Goal: Task Accomplishment & Management: Manage account settings

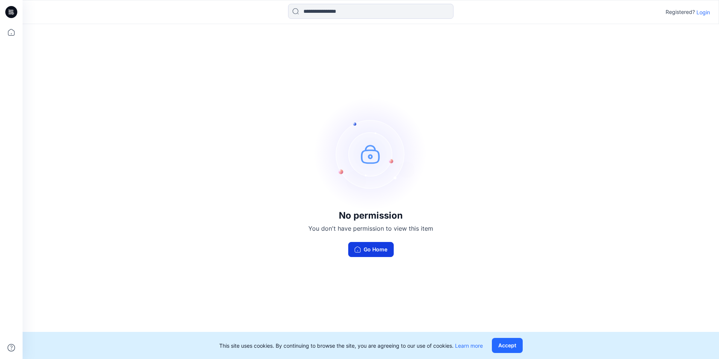
click at [374, 247] on button "Go Home" at bounding box center [370, 249] width 45 height 15
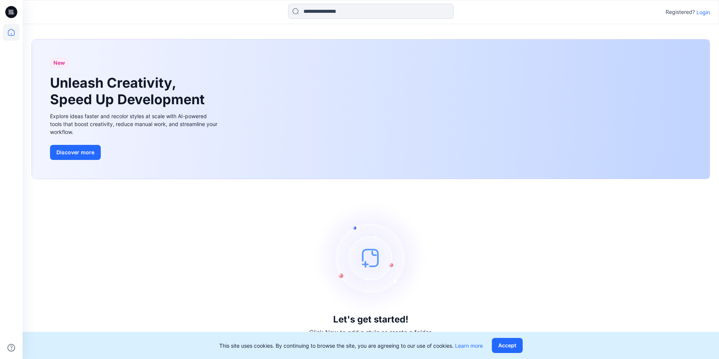
click at [701, 14] on p "Login" at bounding box center [703, 12] width 14 height 8
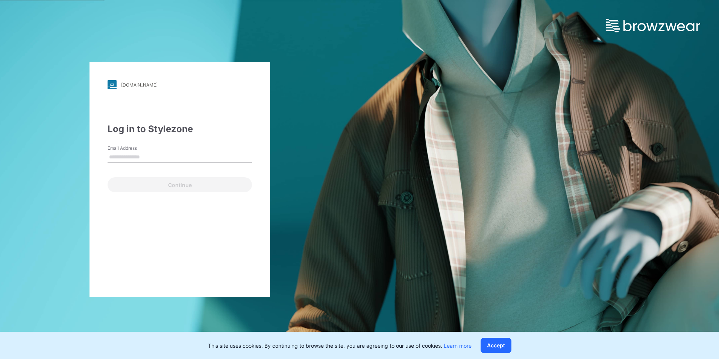
click at [144, 157] on input "Email Address" at bounding box center [179, 156] width 144 height 11
type input "**********"
click at [151, 222] on div "**********" at bounding box center [179, 179] width 180 height 235
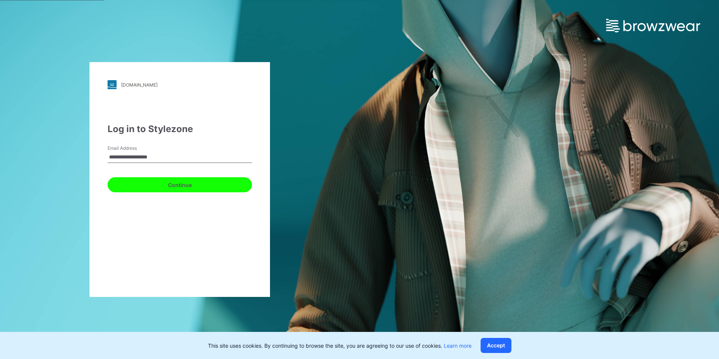
click at [190, 183] on button "Continue" at bounding box center [179, 184] width 144 height 15
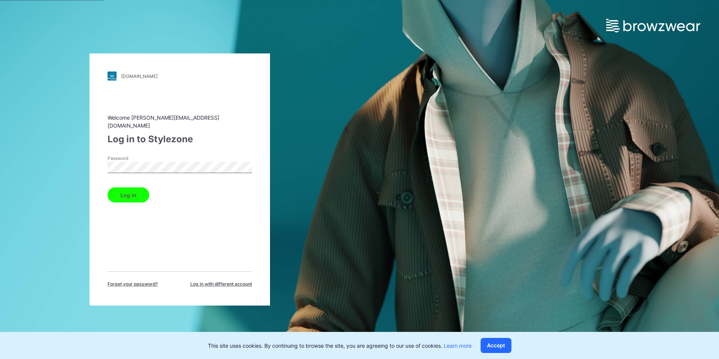
click at [107, 187] on button "Log in" at bounding box center [128, 194] width 42 height 15
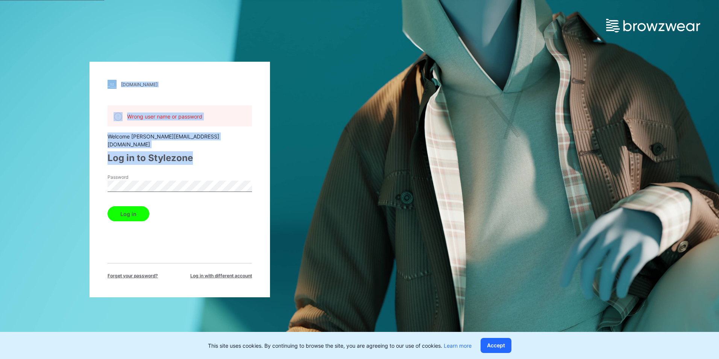
drag, startPoint x: 170, startPoint y: 168, endPoint x: 31, endPoint y: 187, distance: 140.3
click at [31, 187] on div "[DOMAIN_NAME] Loading... Wrong user name or password Welcome [PERSON_NAME][EMAI…" at bounding box center [179, 179] width 359 height 359
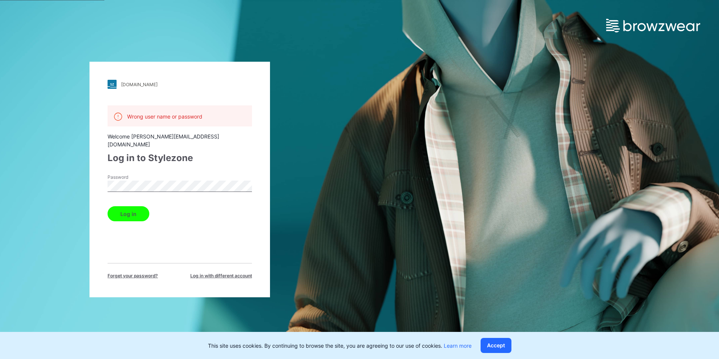
drag, startPoint x: 31, startPoint y: 187, endPoint x: 190, endPoint y: 184, distance: 159.4
click at [192, 185] on div "Password" at bounding box center [179, 185] width 144 height 23
click at [36, 181] on div "[DOMAIN_NAME] Loading... Wrong user name or password Welcome [PERSON_NAME][EMAI…" at bounding box center [179, 179] width 359 height 359
click at [107, 206] on button "Log in" at bounding box center [128, 213] width 42 height 15
click at [245, 272] on span "Log in with different account" at bounding box center [221, 275] width 62 height 7
